Goal: Task Accomplishment & Management: Complete application form

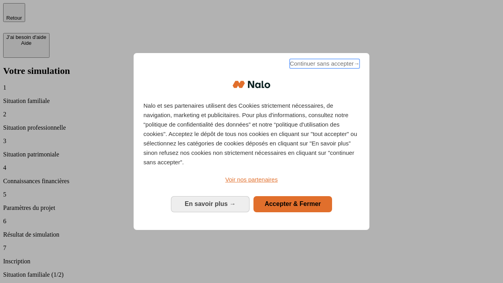
click at [324, 65] on span "Continuer sans accepter →" at bounding box center [325, 63] width 70 height 9
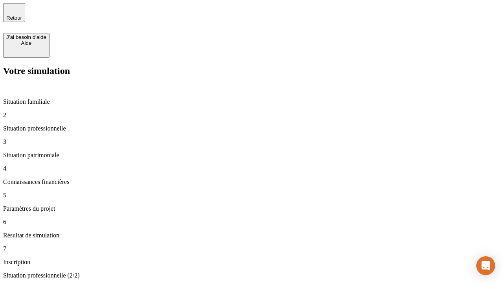
type input "30 000"
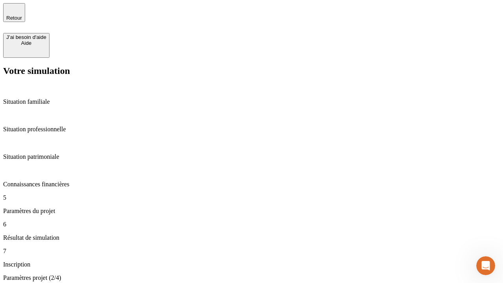
type input "25"
type input "5"
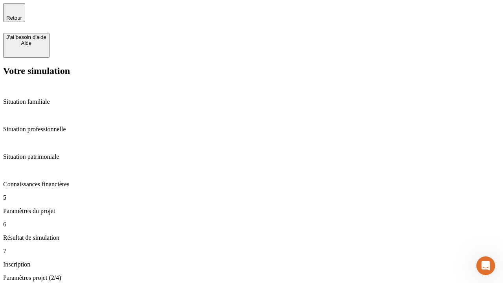
type input "1 000"
type input "640"
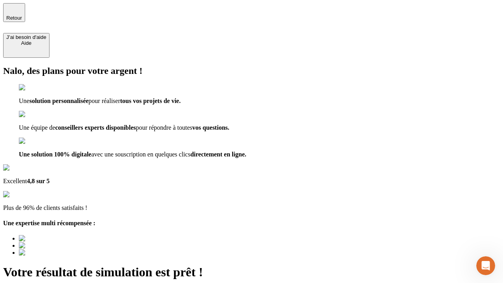
type input "[EMAIL_ADDRESS][PERSON_NAME][DOMAIN_NAME]"
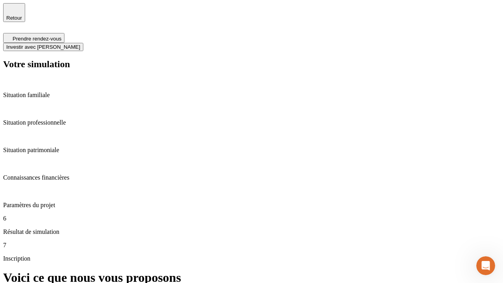
click at [80, 44] on span "Investir avec [PERSON_NAME]" at bounding box center [43, 47] width 74 height 6
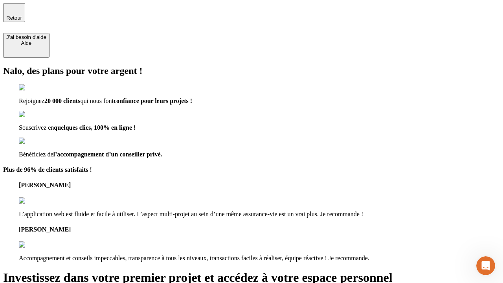
type input "[EMAIL_ADDRESS][PERSON_NAME][DOMAIN_NAME]"
